Goal: Go to known website: Access a specific website the user already knows

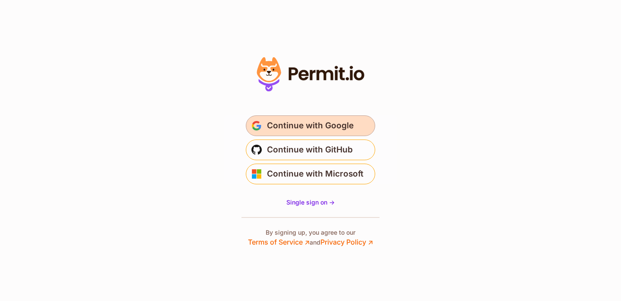
click at [346, 130] on span "Continue with Google" at bounding box center [310, 126] width 87 height 14
